Goal: Check status

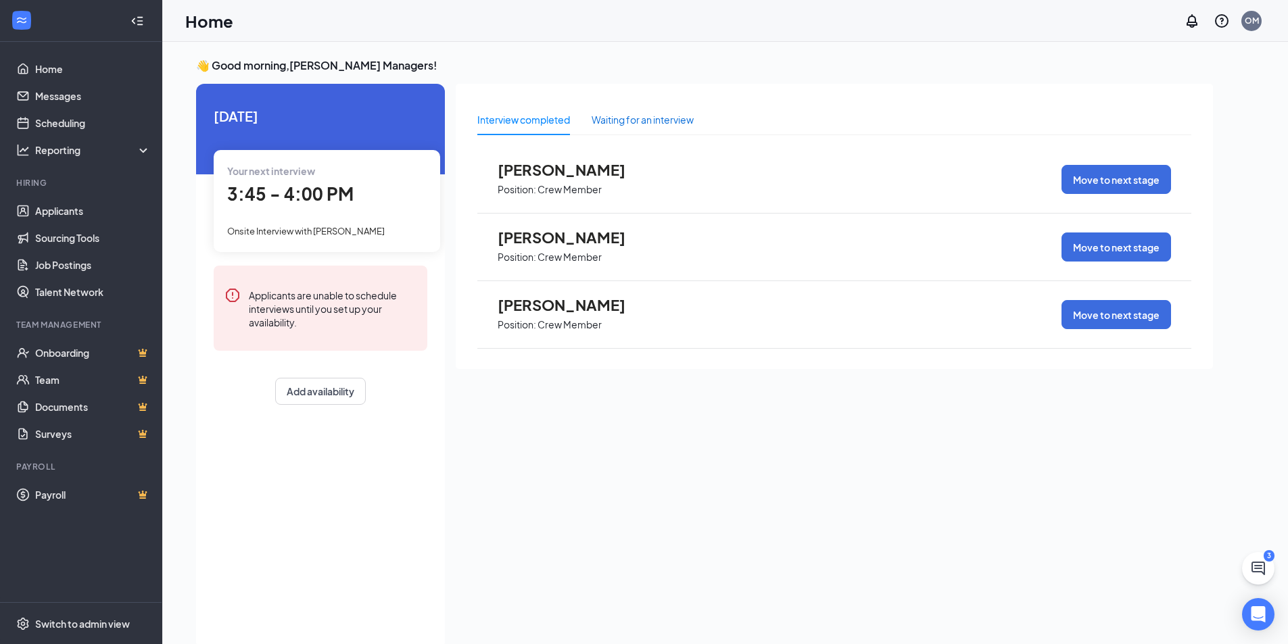
click at [652, 121] on div "Waiting for an interview" at bounding box center [642, 119] width 102 height 15
click at [671, 372] on div "Show more" at bounding box center [834, 379] width 714 height 34
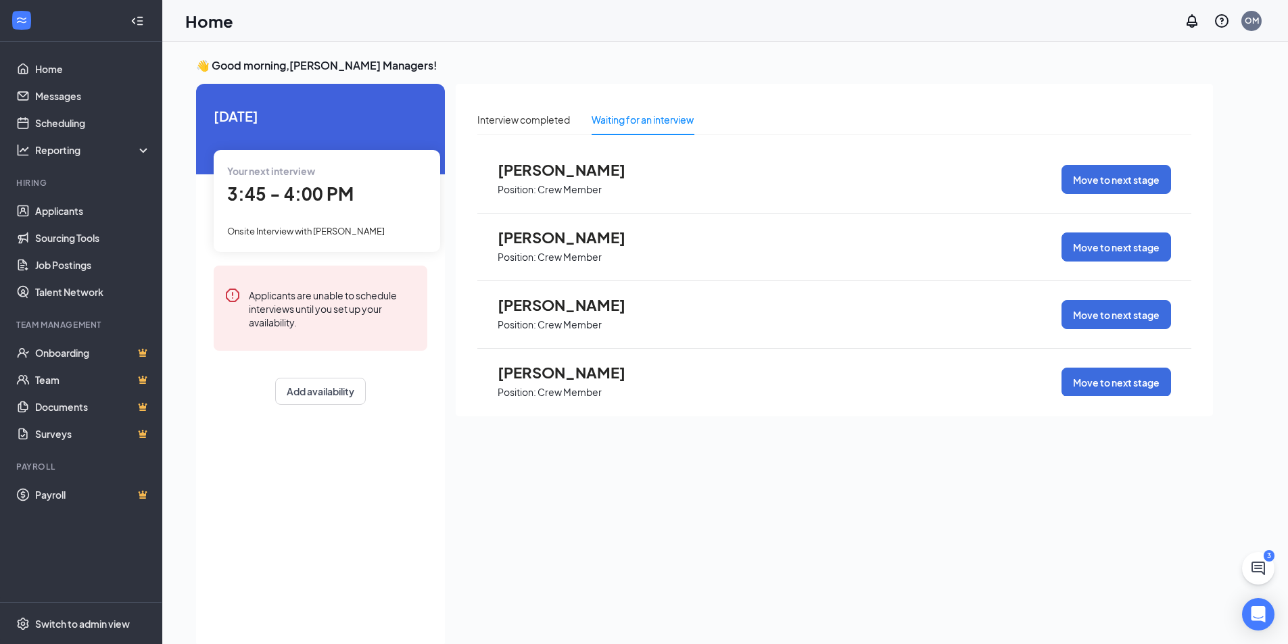
click at [397, 180] on div "Your next interview 3:45 - 4:00 PM Onsite Interview with [PERSON_NAME]" at bounding box center [327, 200] width 226 height 101
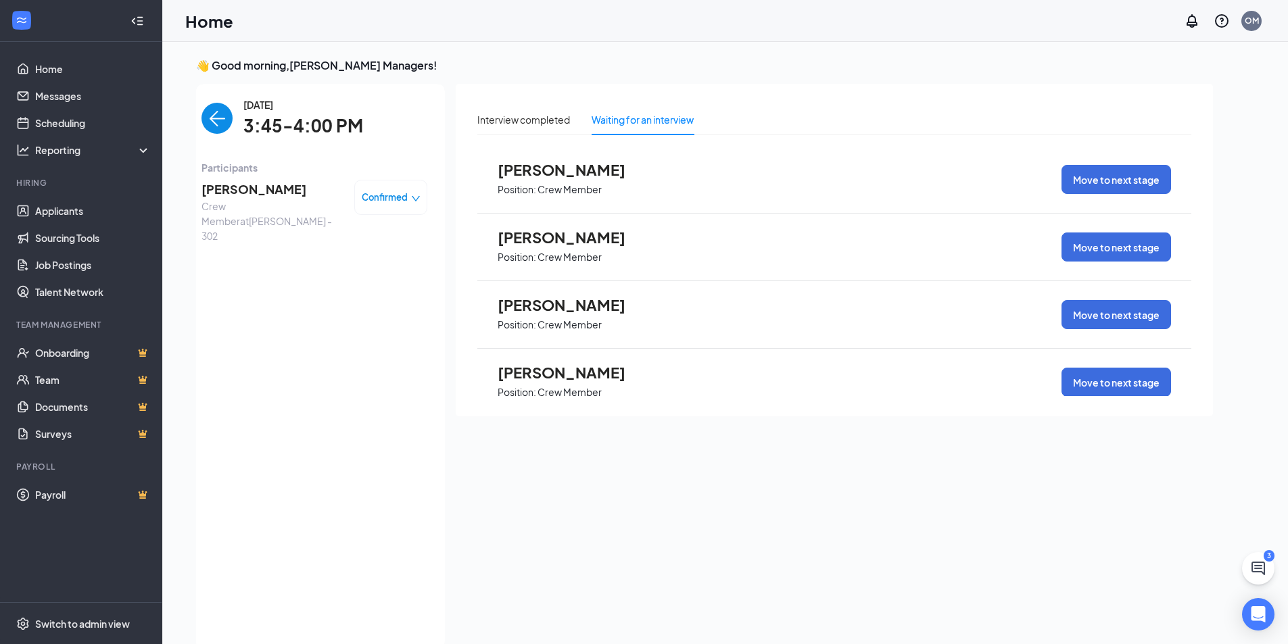
scroll to position [5, 0]
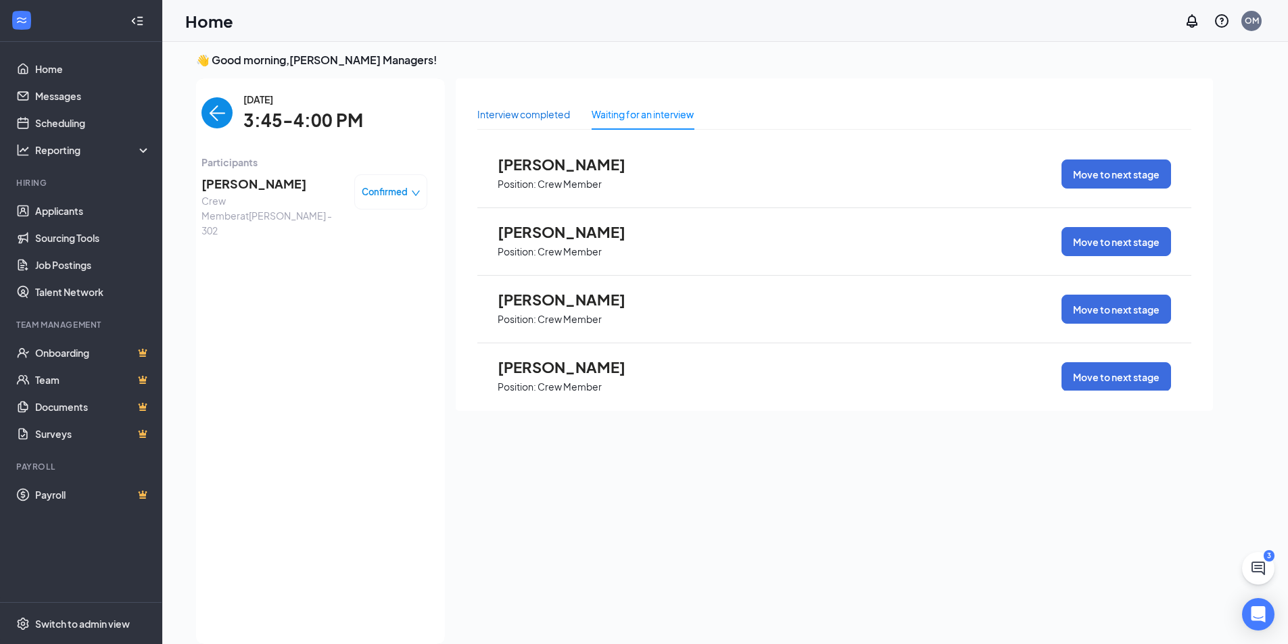
click at [516, 114] on div "Interview completed" at bounding box center [523, 114] width 93 height 15
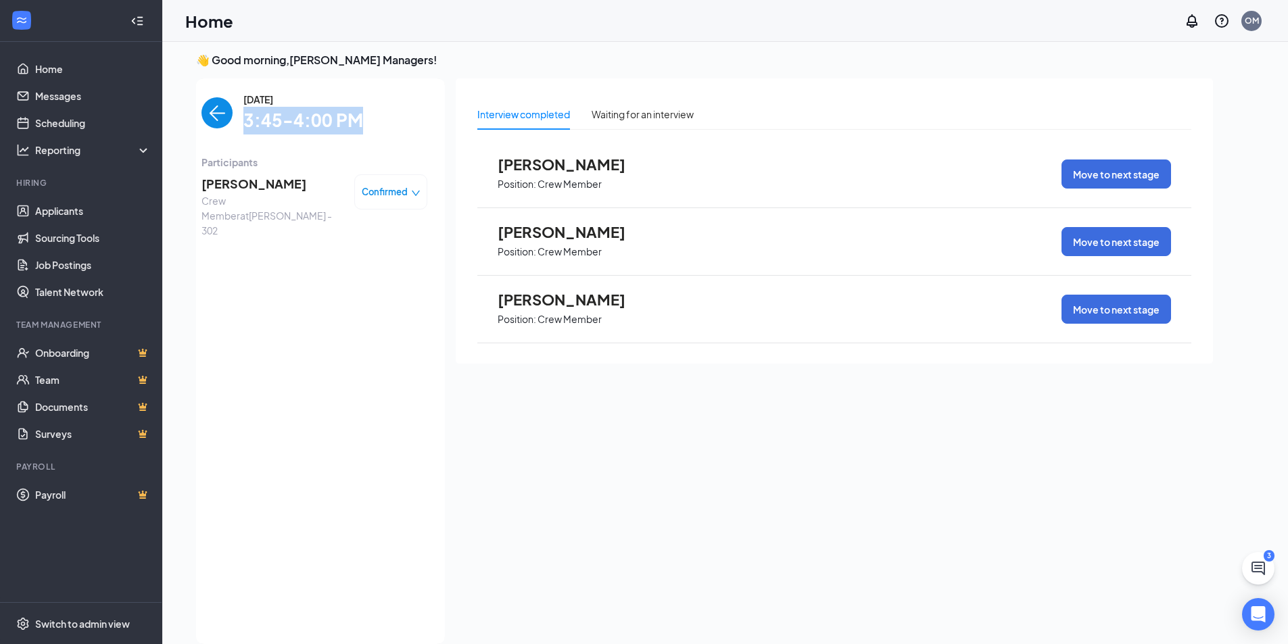
drag, startPoint x: 246, startPoint y: 122, endPoint x: 362, endPoint y: 132, distance: 116.7
click at [362, 132] on div "[DATE] 3:45-4:00 PM" at bounding box center [314, 113] width 226 height 43
drag, startPoint x: 454, startPoint y: 97, endPoint x: 504, endPoint y: 75, distance: 54.2
click at [461, 93] on div "[DATE] Your next interview 3:45 - 4:00 PM Onsite Interview with [PERSON_NAME] A…" at bounding box center [704, 361] width 1017 height 566
click at [675, 110] on div "Waiting for an interview" at bounding box center [642, 114] width 102 height 15
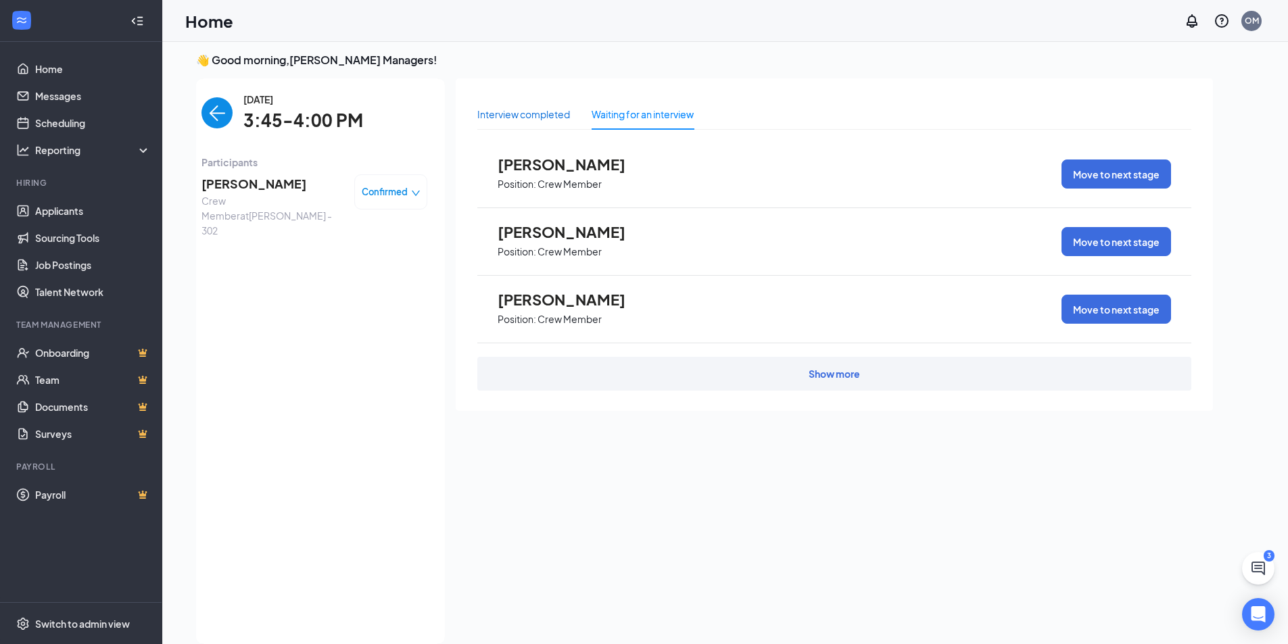
click at [560, 114] on div "Interview completed" at bounding box center [523, 114] width 93 height 15
click at [627, 110] on div "Waiting for an interview" at bounding box center [642, 114] width 102 height 15
